Goal: Use online tool/utility: Utilize a website feature to perform a specific function

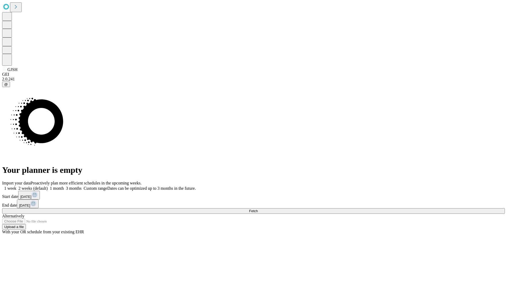
click at [258, 209] on span "Fetch" at bounding box center [253, 211] width 9 height 4
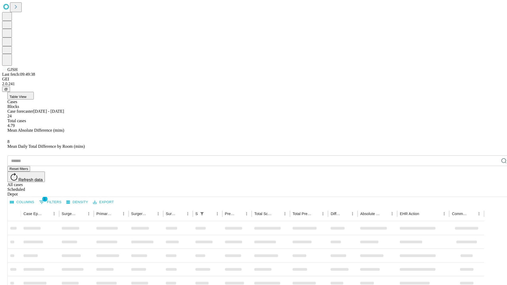
click at [26, 95] on span "Table View" at bounding box center [18, 97] width 17 height 4
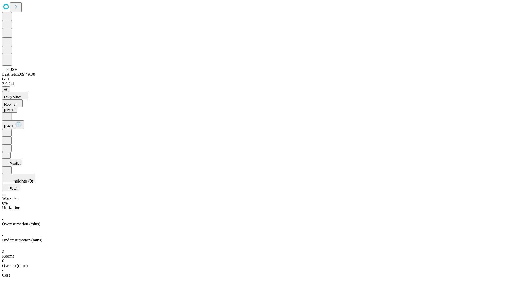
click at [22, 159] on button "Predict" at bounding box center [12, 163] width 20 height 8
